Goal: Check status

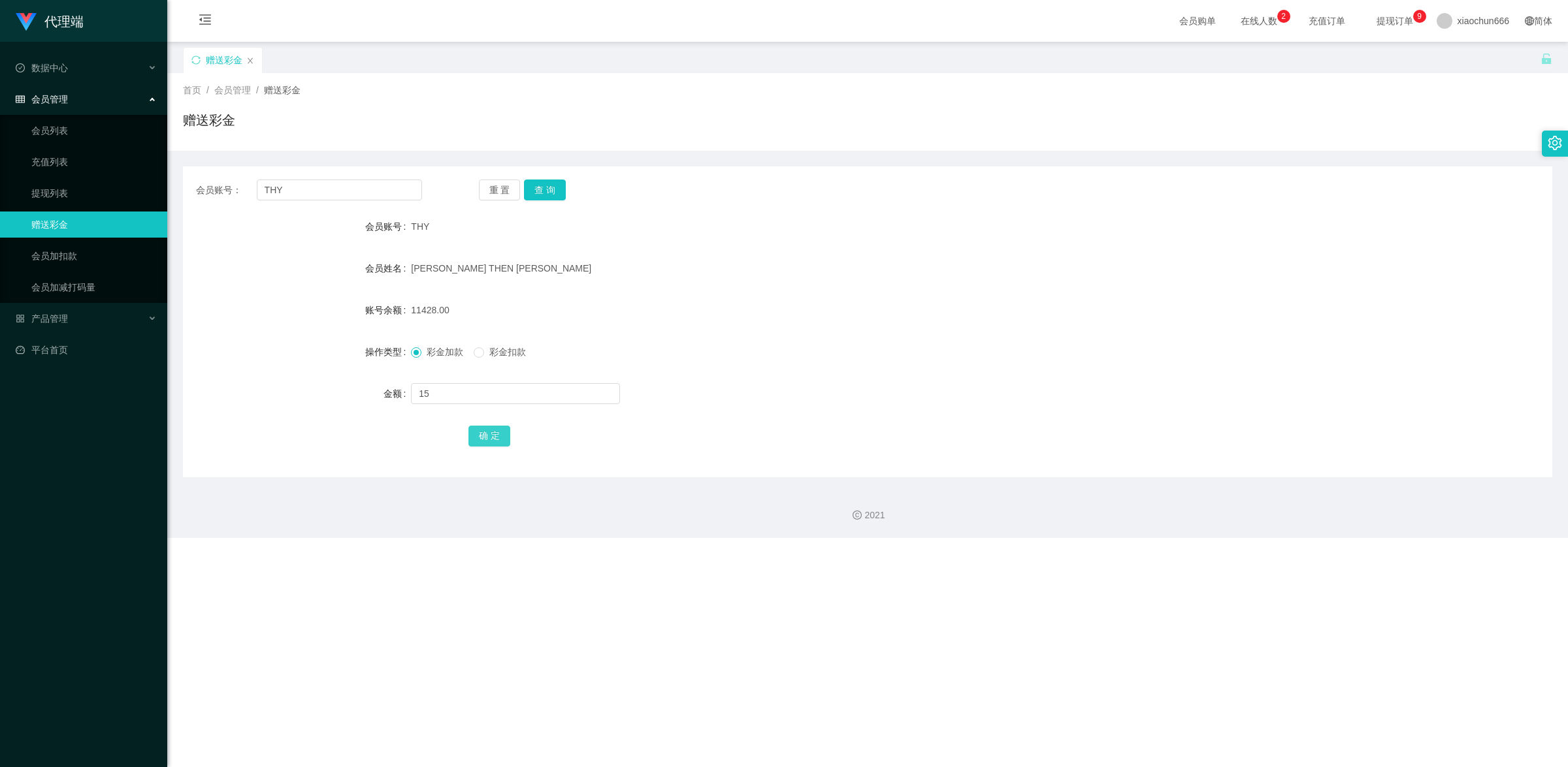
type input "15"
click at [494, 444] on button "确 定" at bounding box center [489, 436] width 42 height 21
click at [429, 384] on input "text" at bounding box center [515, 394] width 209 height 21
paste input "3028178246"
type input "3028178246"
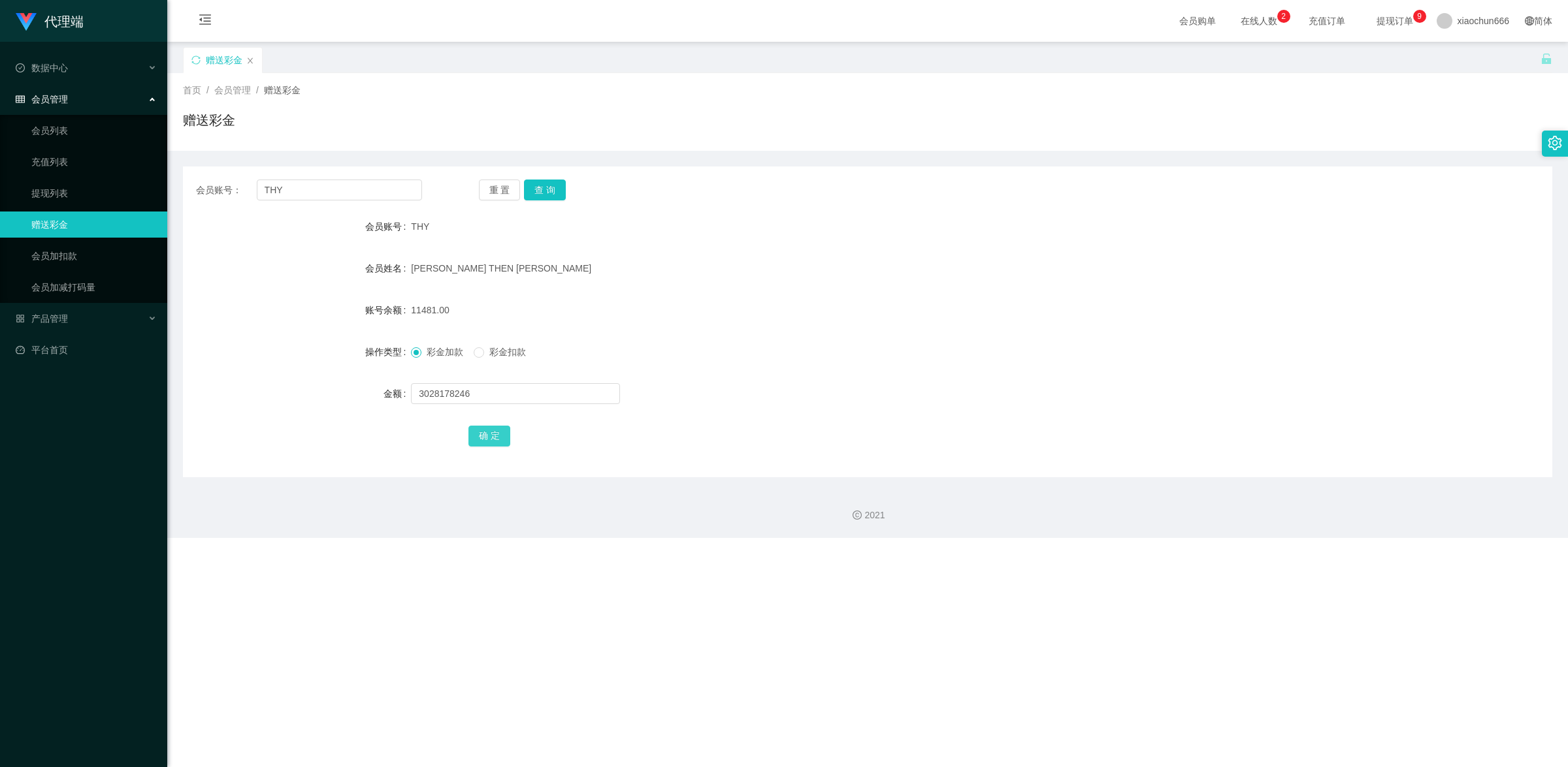
click at [503, 435] on button "确 定" at bounding box center [489, 436] width 42 height 21
click at [478, 394] on input "text" at bounding box center [515, 394] width 209 height 21
paste input "3028178246"
type input "3028178246"
click at [489, 441] on button "确 定" at bounding box center [489, 436] width 42 height 21
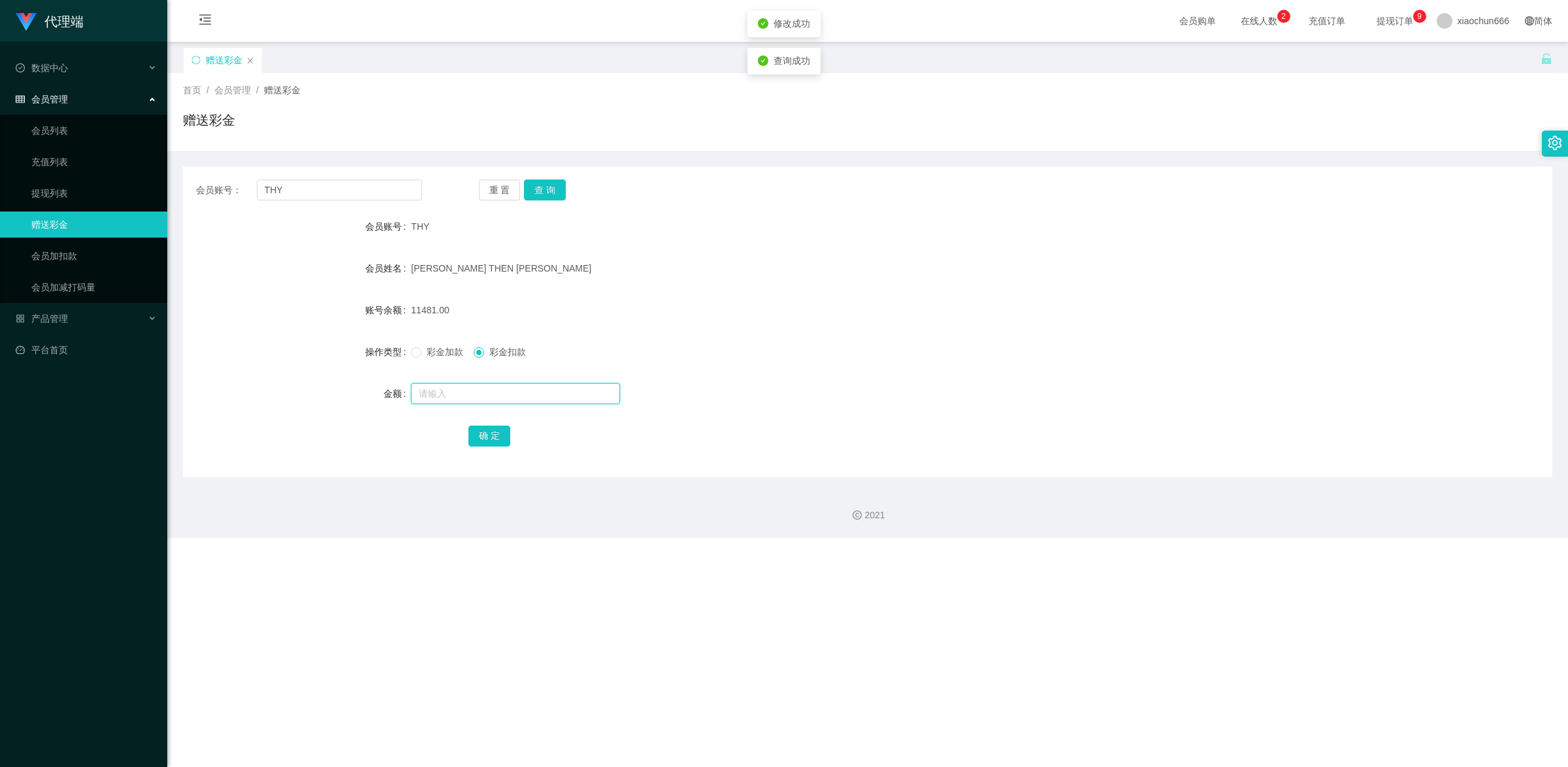
click at [484, 394] on input "text" at bounding box center [515, 394] width 209 height 21
click at [350, 190] on input "THY" at bounding box center [339, 190] width 165 height 21
paste input "3028178246"
type input "3028178246"
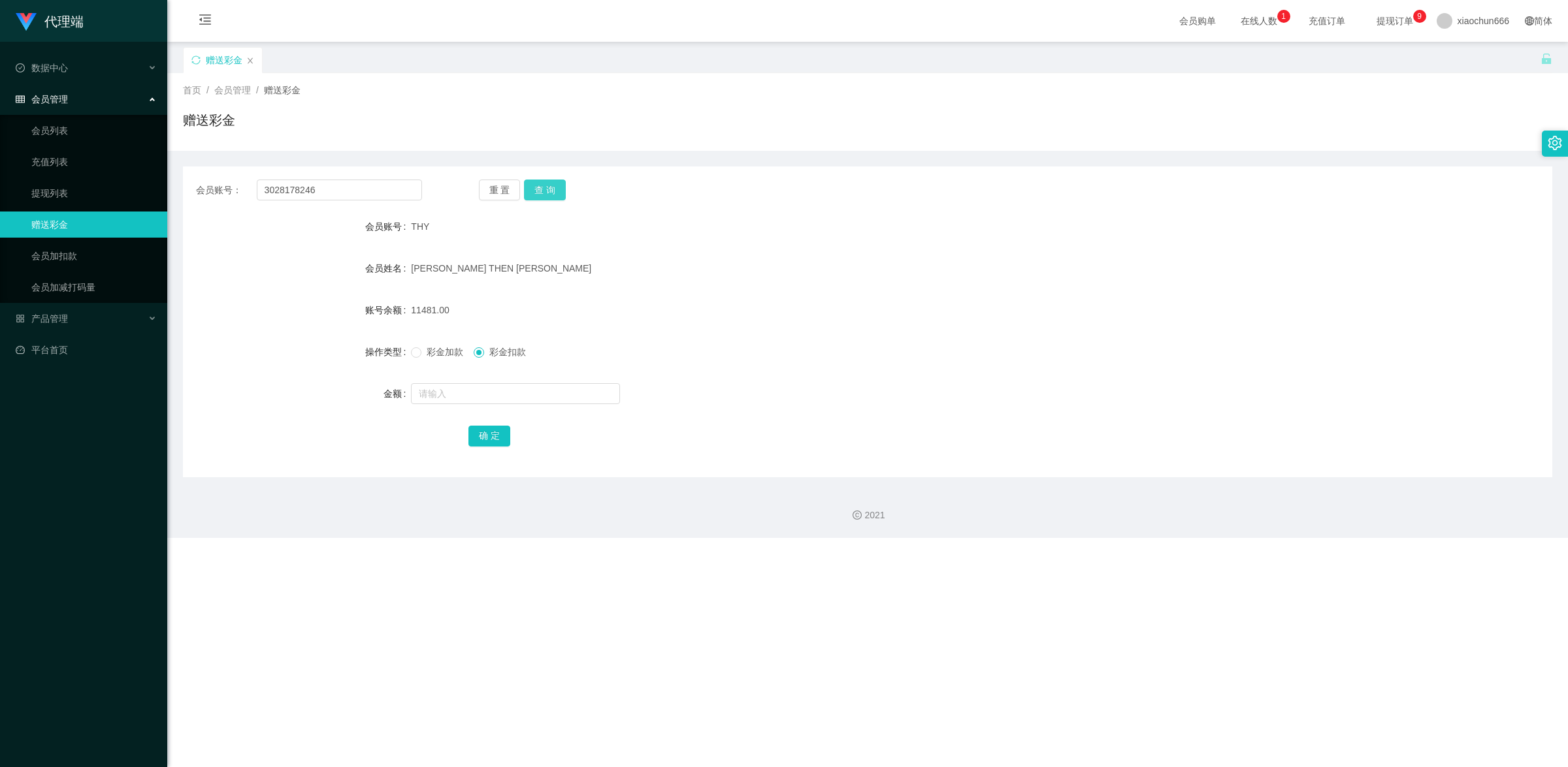
click at [544, 188] on button "查 询" at bounding box center [545, 190] width 42 height 21
click at [514, 386] on input "text" at bounding box center [515, 394] width 209 height 21
click at [442, 390] on input "text" at bounding box center [515, 394] width 209 height 21
type input "15"
click at [483, 441] on button "确 定" at bounding box center [489, 436] width 42 height 21
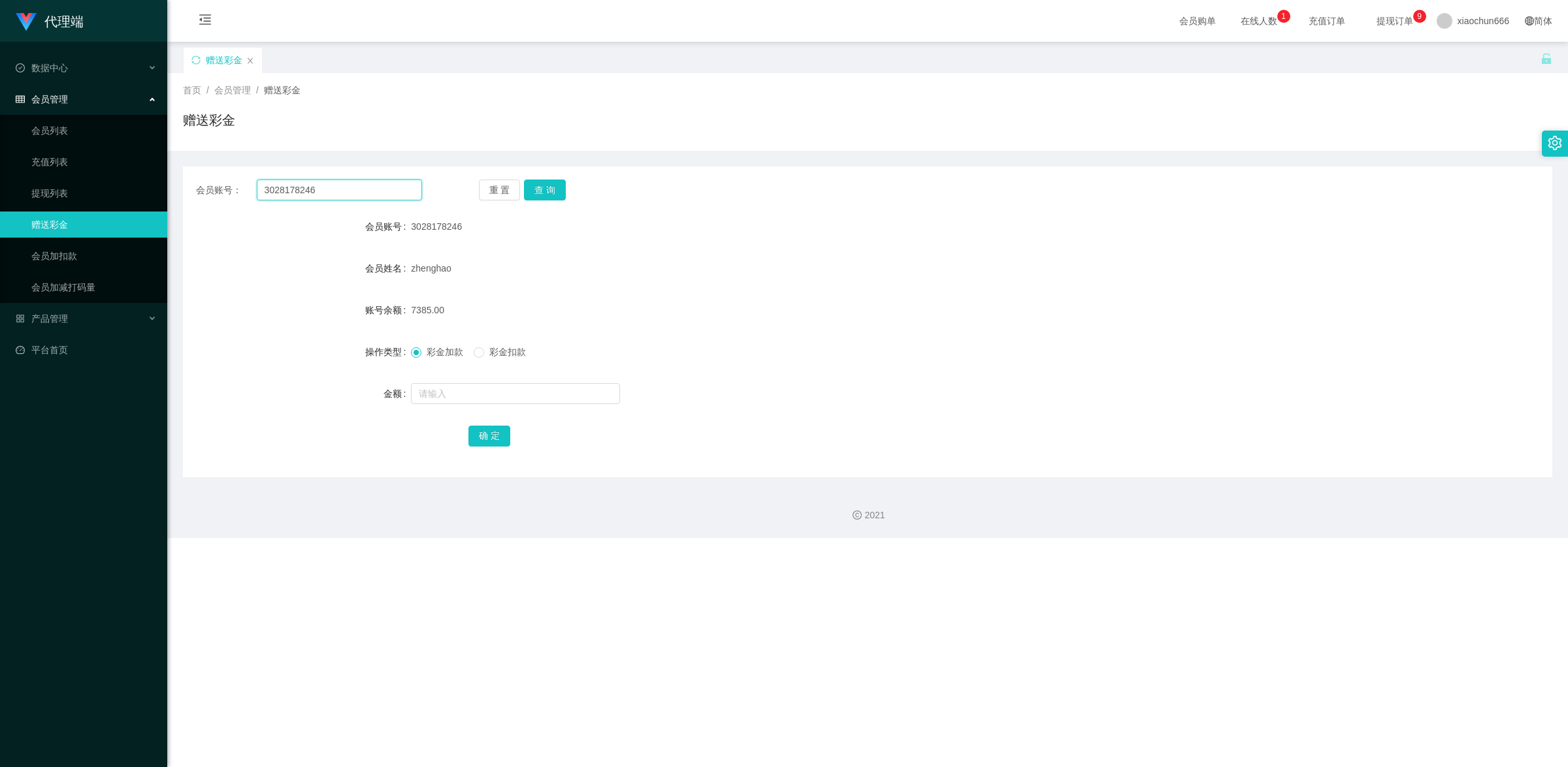
click at [285, 190] on input "3028178246" at bounding box center [339, 190] width 165 height 21
paste input "THY"
type input "THY"
click at [557, 185] on button "查 询" at bounding box center [545, 190] width 42 height 21
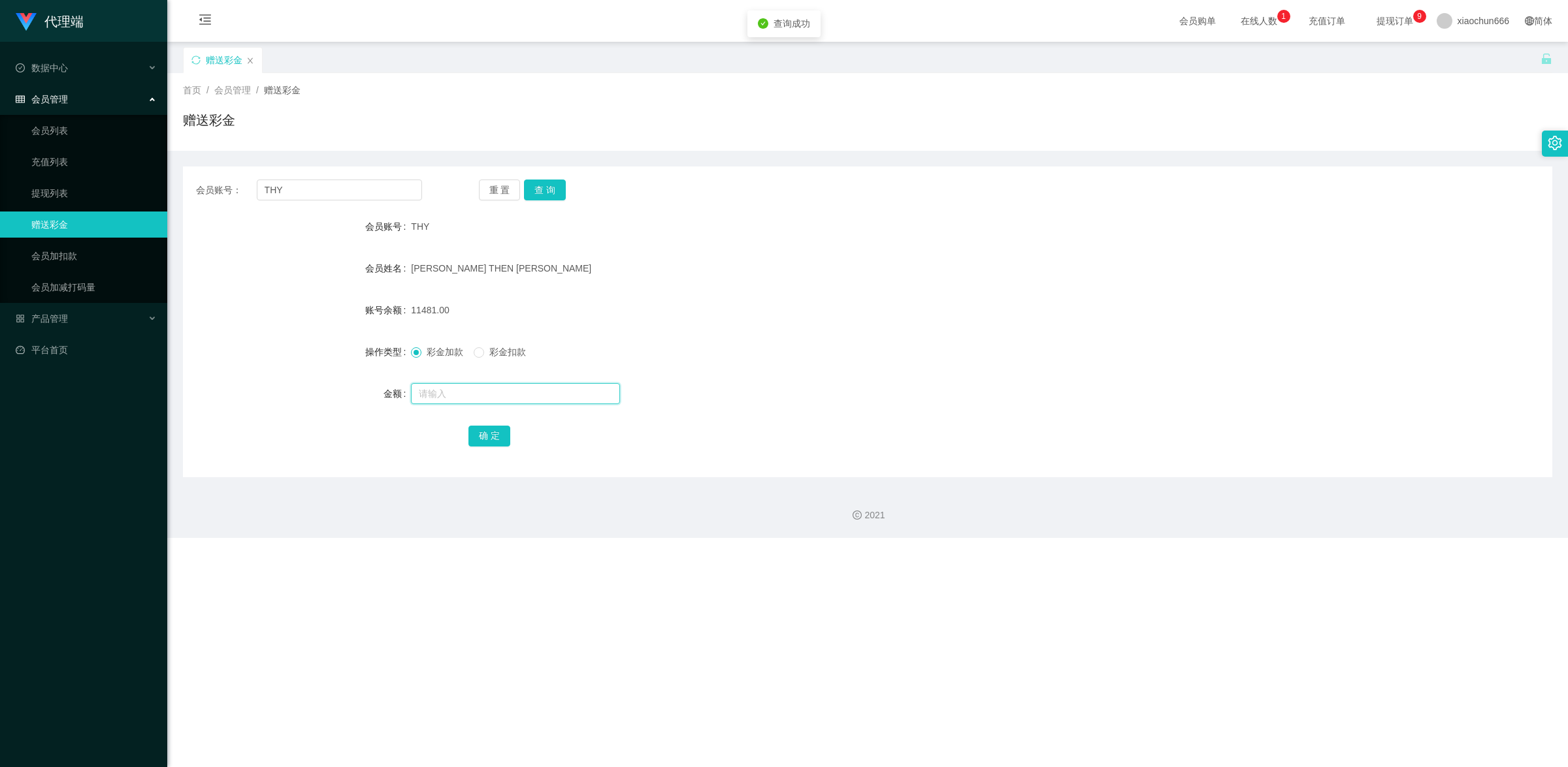
click at [530, 396] on input "text" at bounding box center [515, 394] width 209 height 21
type input "8"
click at [499, 435] on button "确 定" at bounding box center [489, 436] width 42 height 21
